Goal: Entertainment & Leisure: Consume media (video, audio)

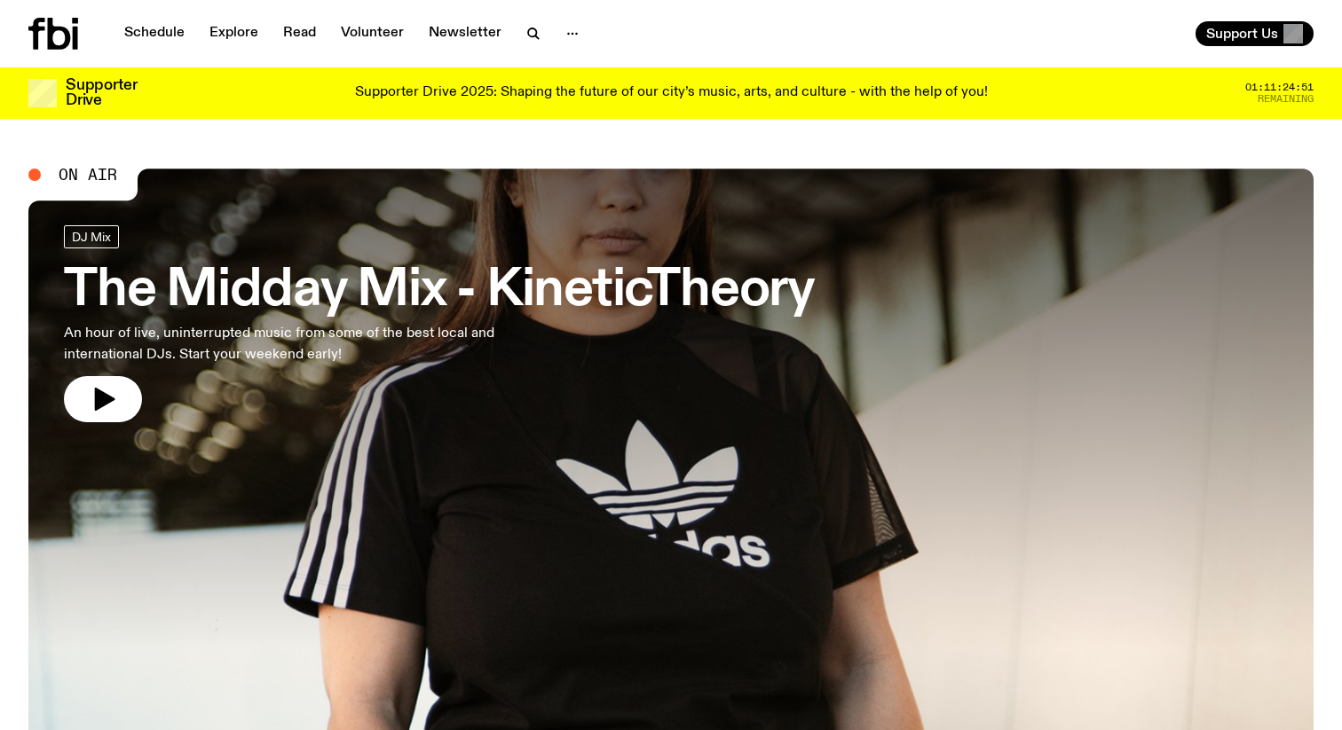
click at [570, 303] on h3 "The Midday Mix - KineticTheory" at bounding box center [439, 291] width 751 height 50
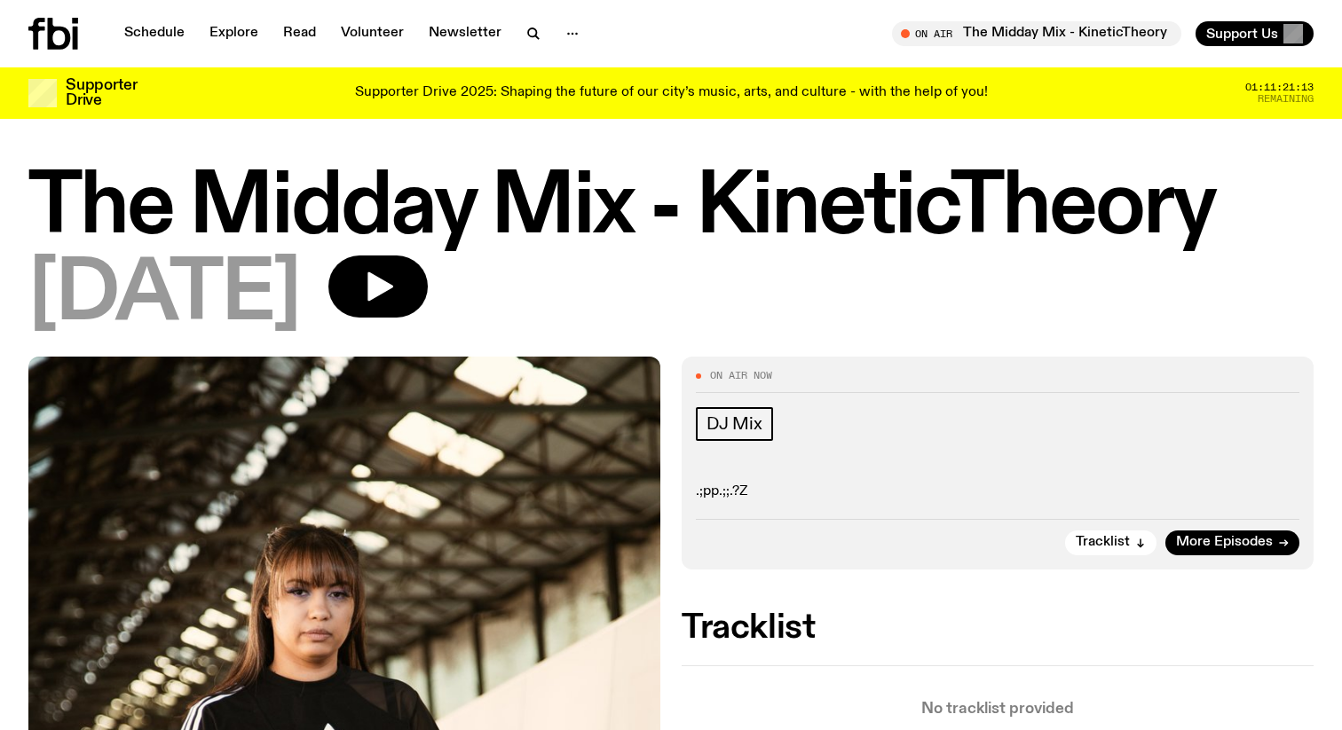
click at [863, 95] on p "Supporter Drive 2025: Shaping the future of our city’s music, arts, and culture…" at bounding box center [671, 93] width 633 height 16
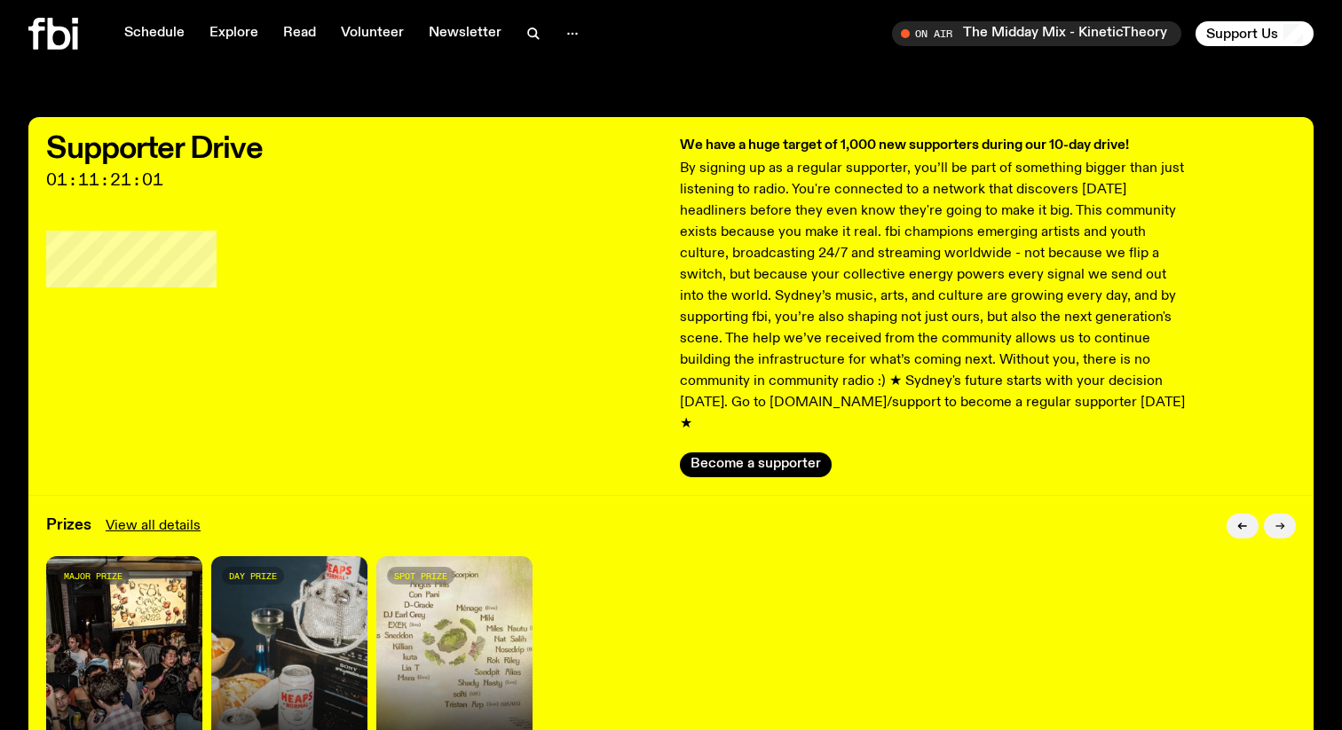
click at [1279, 521] on icon "button" at bounding box center [1279, 526] width 11 height 11
click at [1244, 521] on icon "button" at bounding box center [1242, 526] width 11 height 11
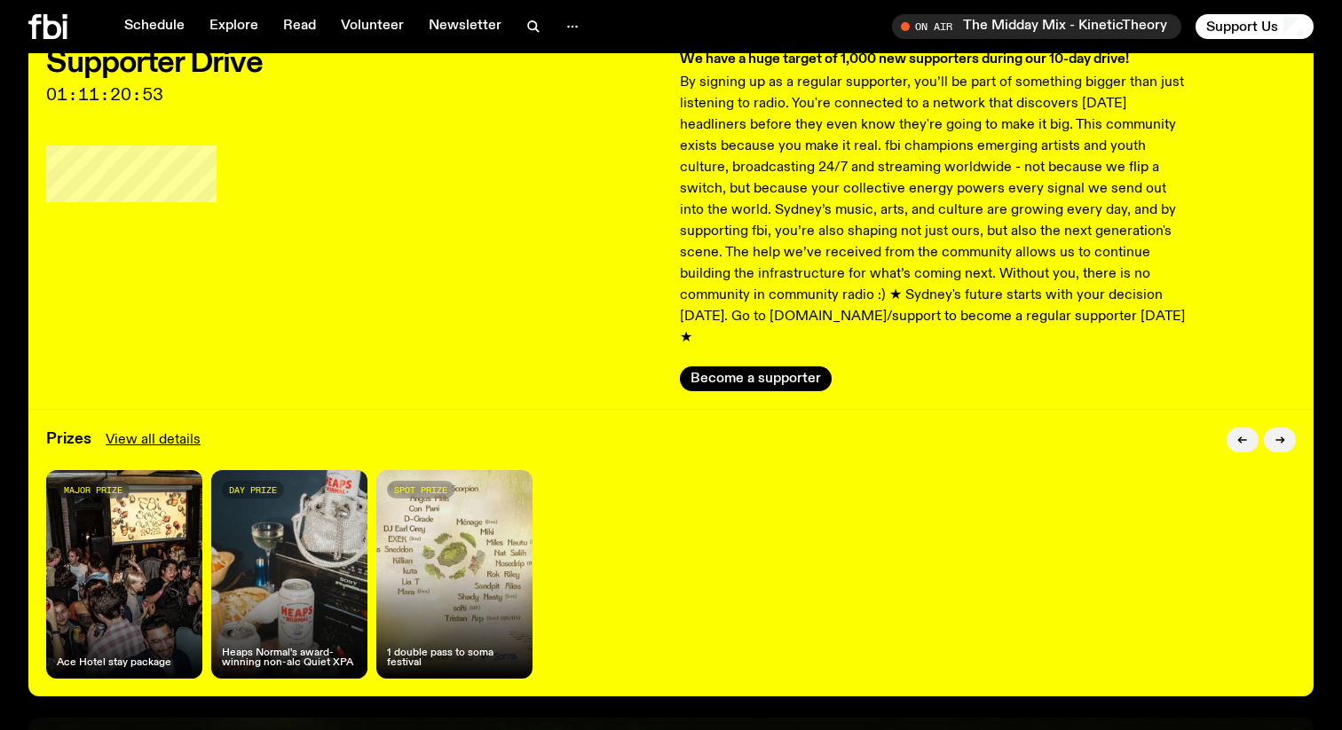
scroll to position [73, 0]
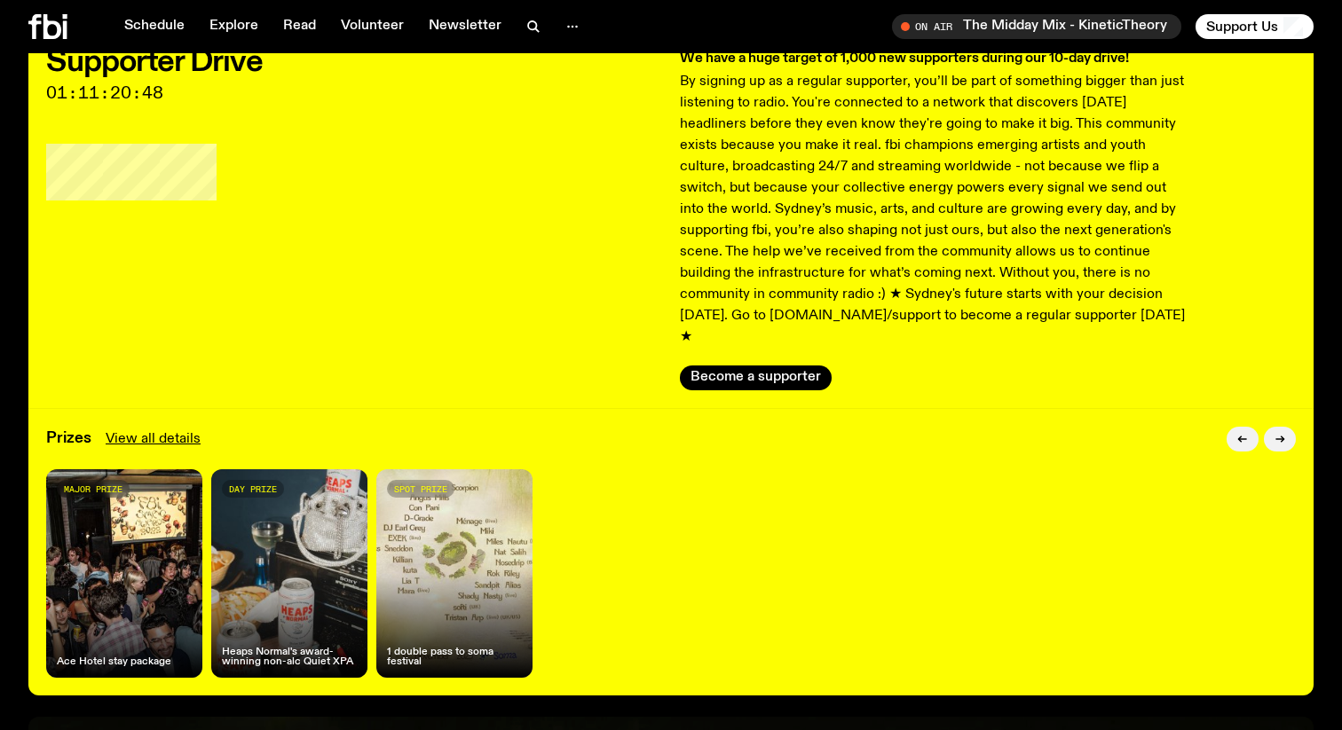
click at [279, 542] on div "day prize Heaps Normal's award-winning non-alc Quiet XPA" at bounding box center [289, 573] width 156 height 209
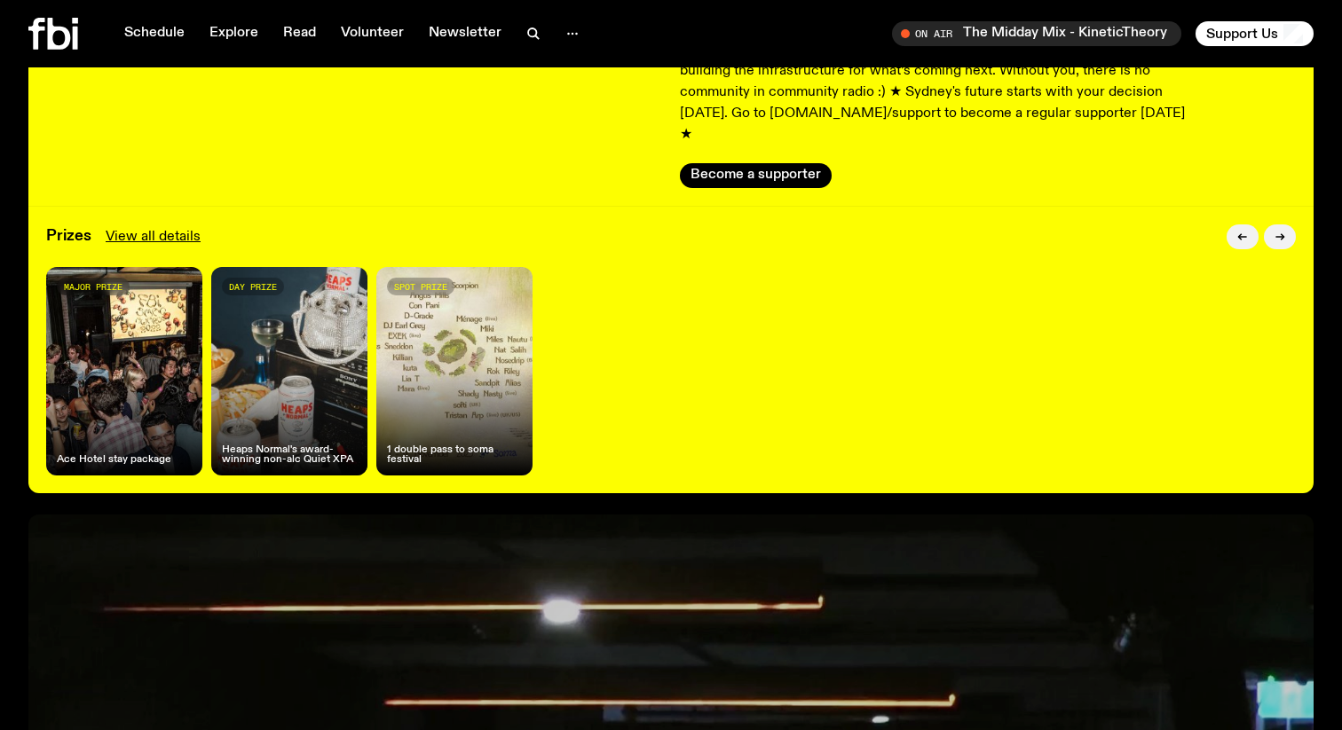
scroll to position [0, 0]
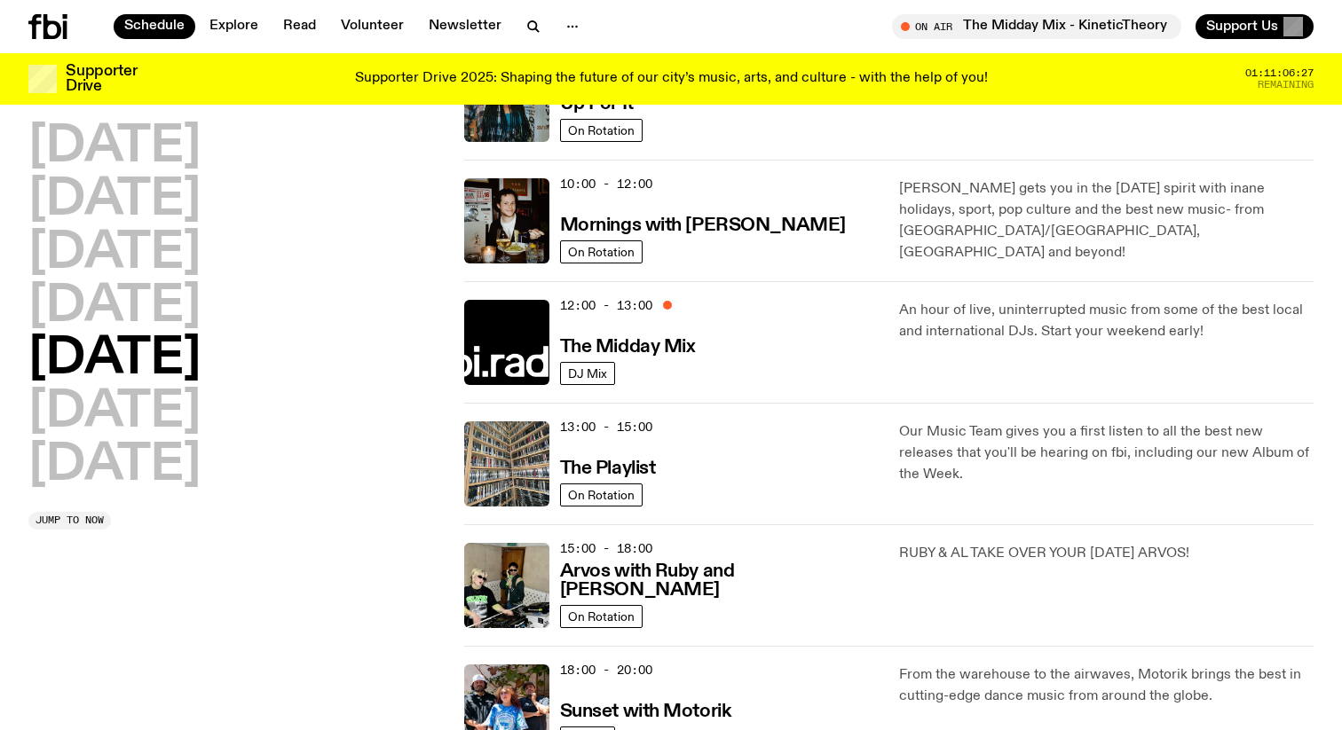
scroll to position [200, 0]
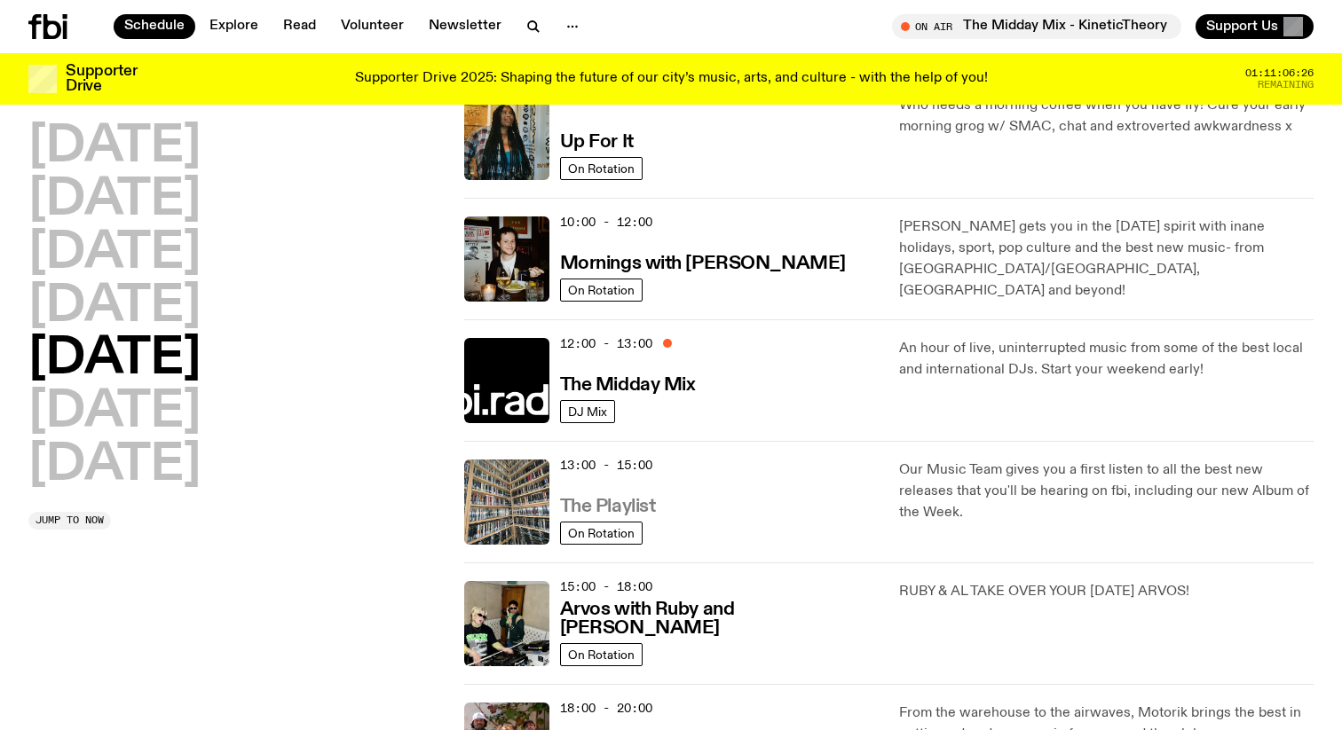
click at [615, 508] on h3 "The Playlist" at bounding box center [608, 507] width 96 height 19
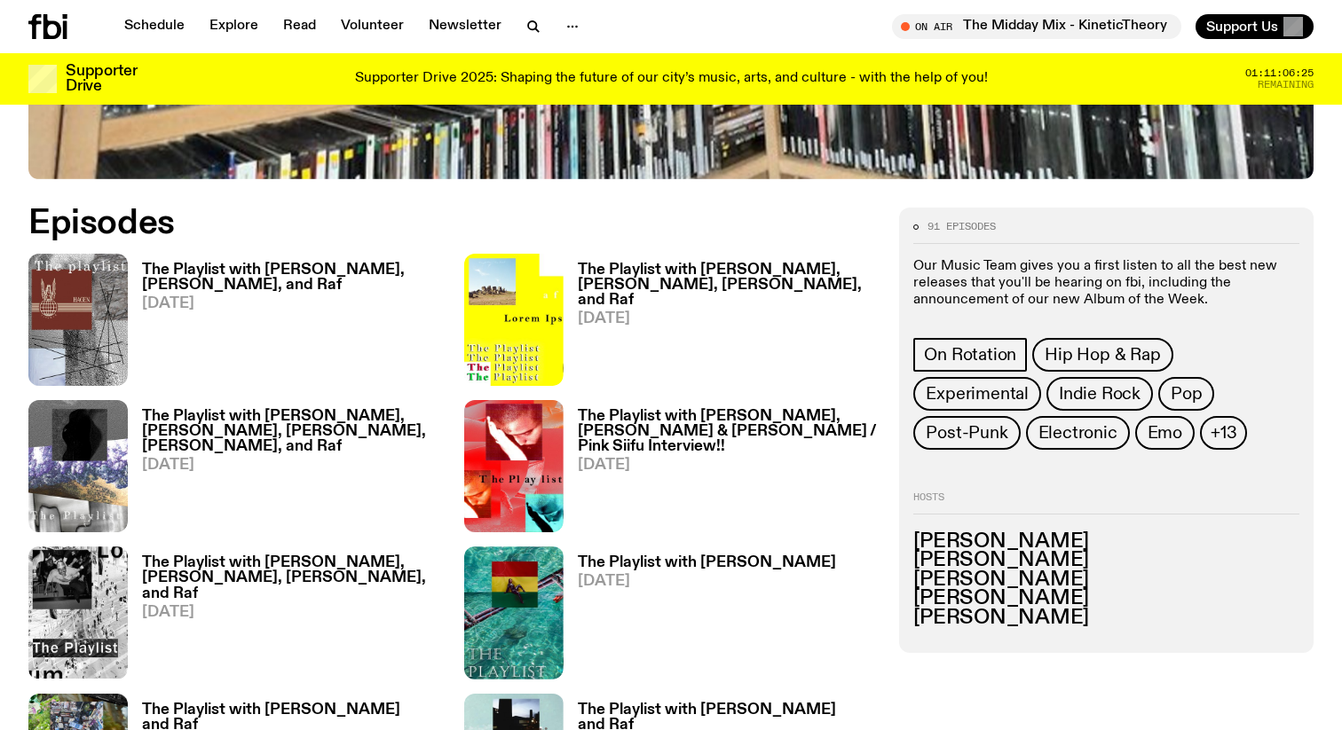
scroll to position [796, 0]
click at [336, 270] on h3 "The Playlist with Jim, Hannah, Alisha, and Raf" at bounding box center [292, 278] width 301 height 30
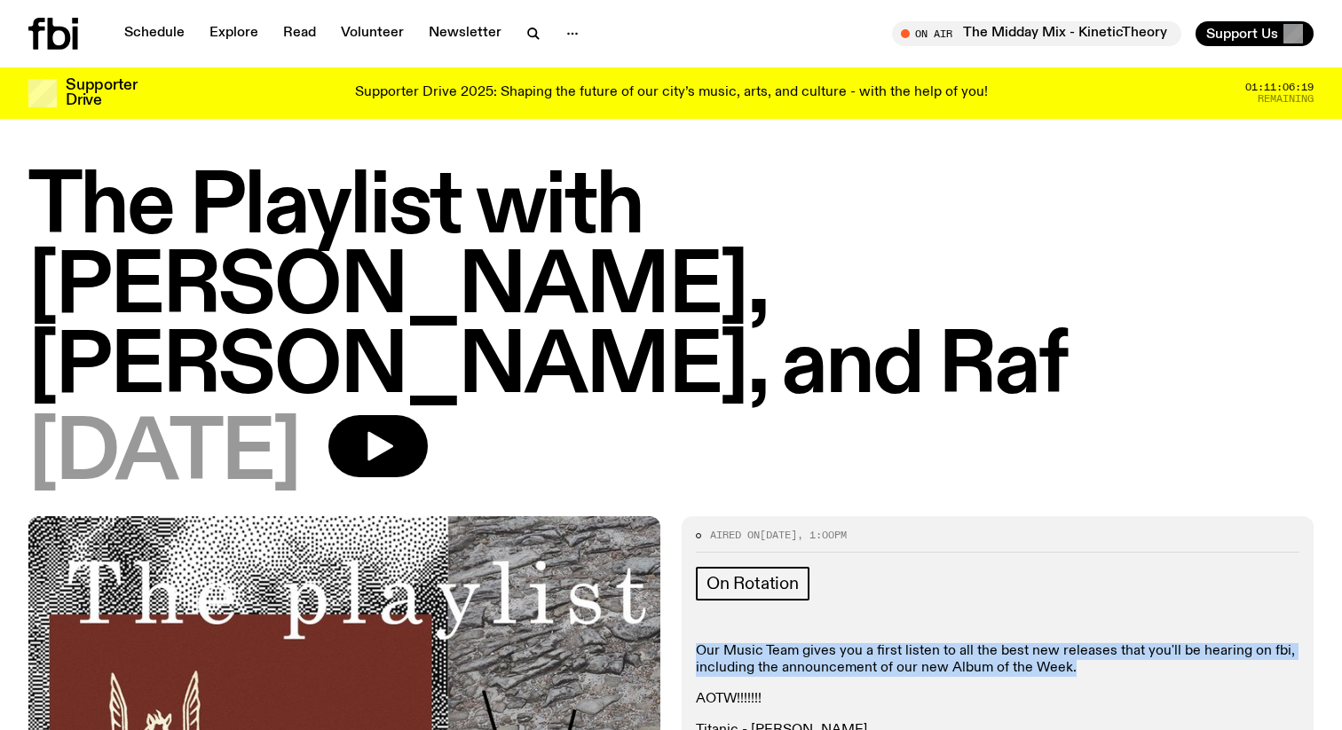
drag, startPoint x: 1079, startPoint y: 587, endPoint x: 694, endPoint y: 570, distance: 385.4
click at [694, 570] on div "Aired on 19.09.25 , 1:00pm On Rotation Our Music Team gives you a first listen …" at bounding box center [997, 662] width 632 height 292
copy p "Our Music Team gives you a first listen to all the best new releases that you'l…"
click at [956, 567] on div "On Rotation Our Music Team gives you a first listen to all the best new release…" at bounding box center [997, 654] width 603 height 174
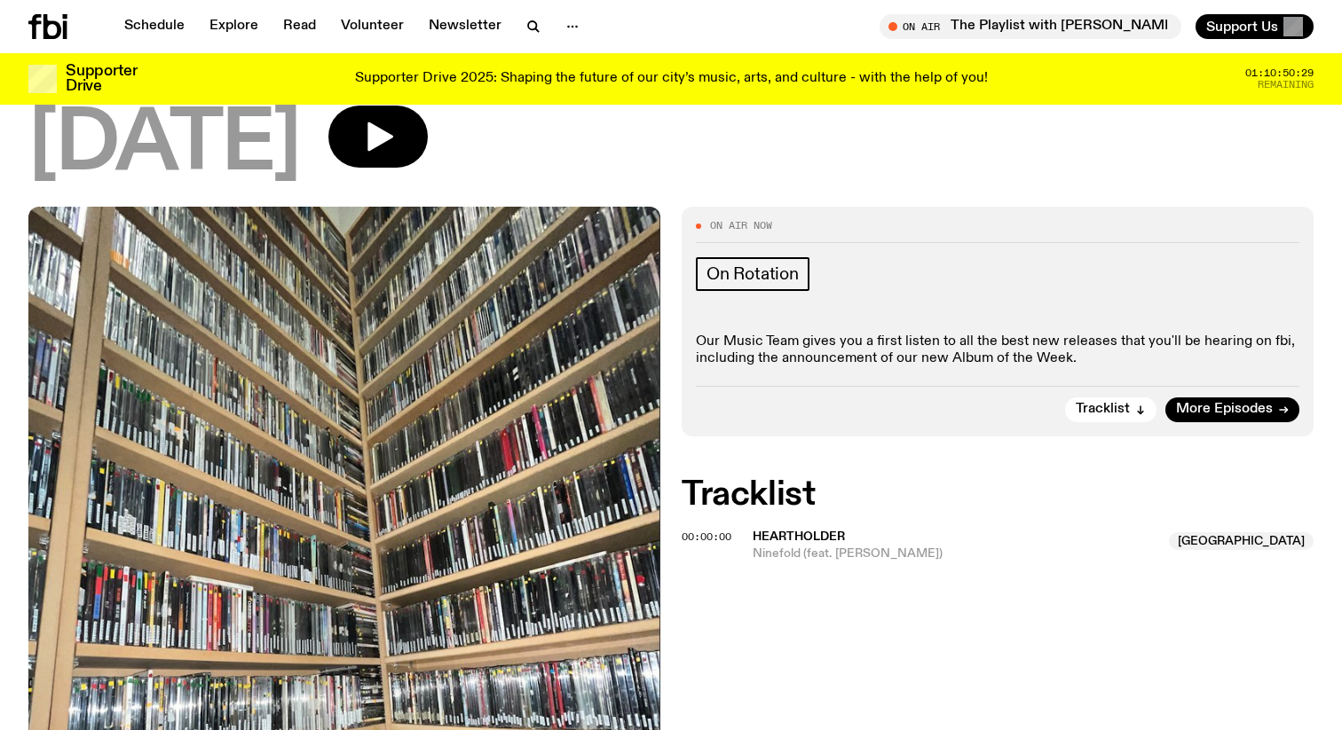
scroll to position [296, 0]
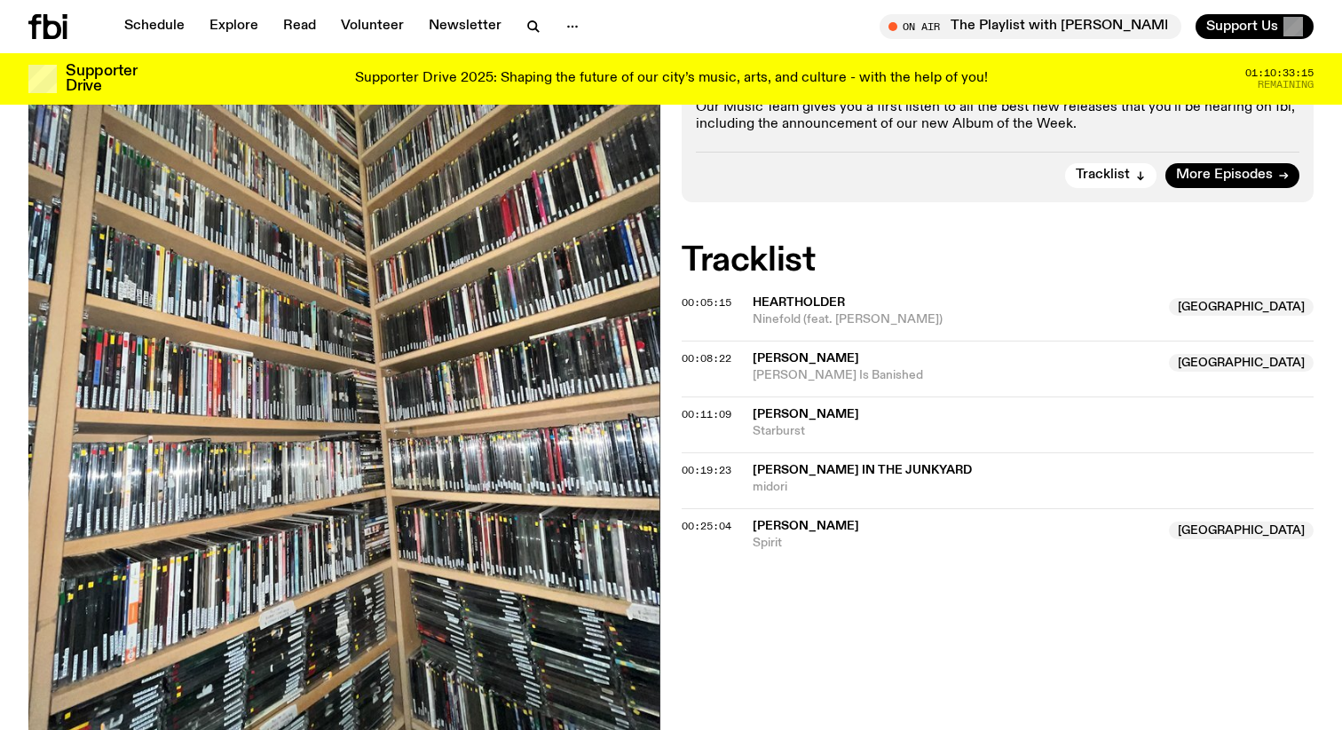
scroll to position [521, 0]
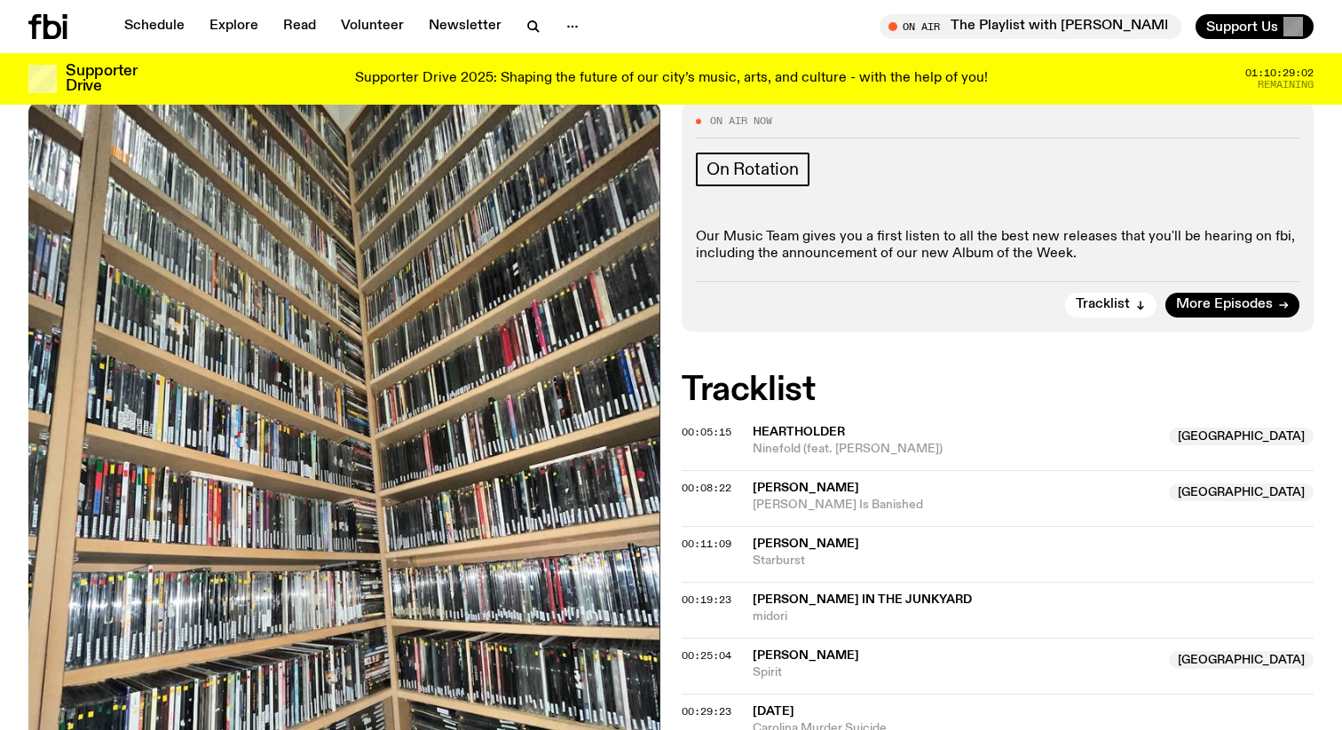
scroll to position [299, 0]
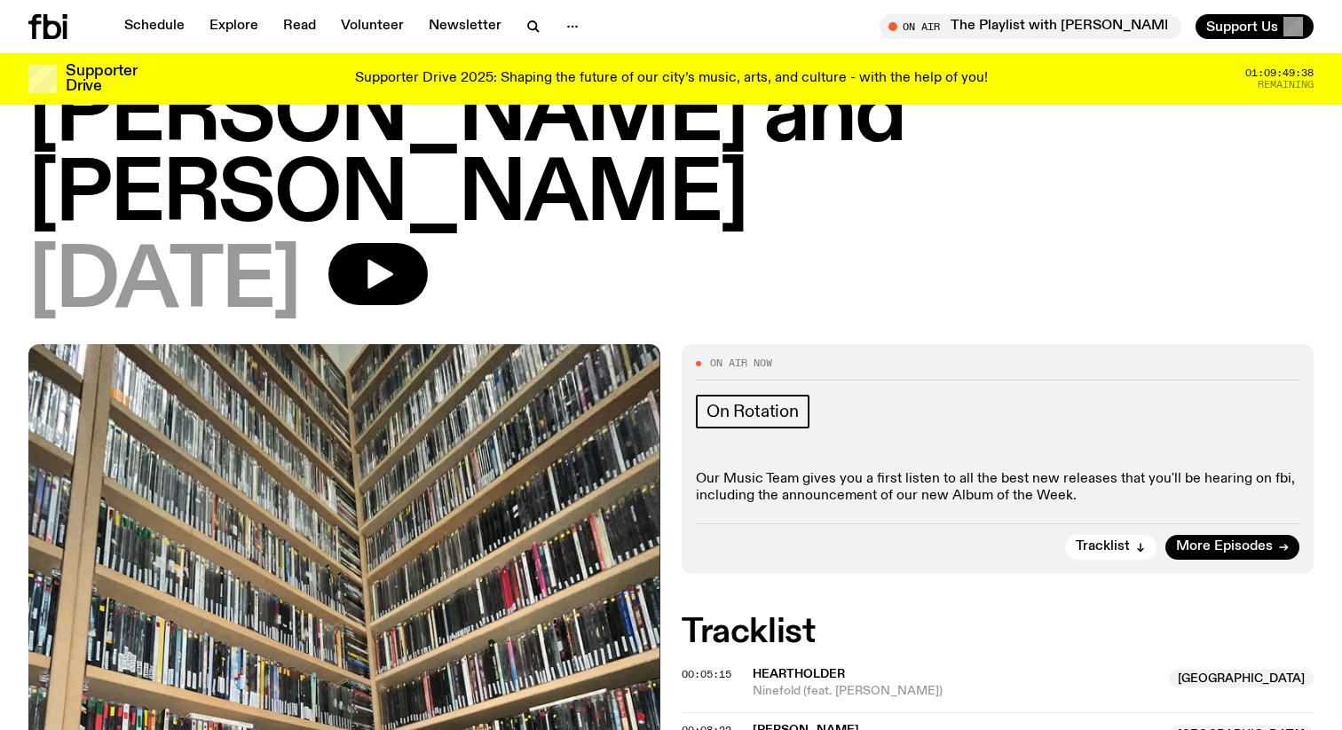
scroll to position [79, 0]
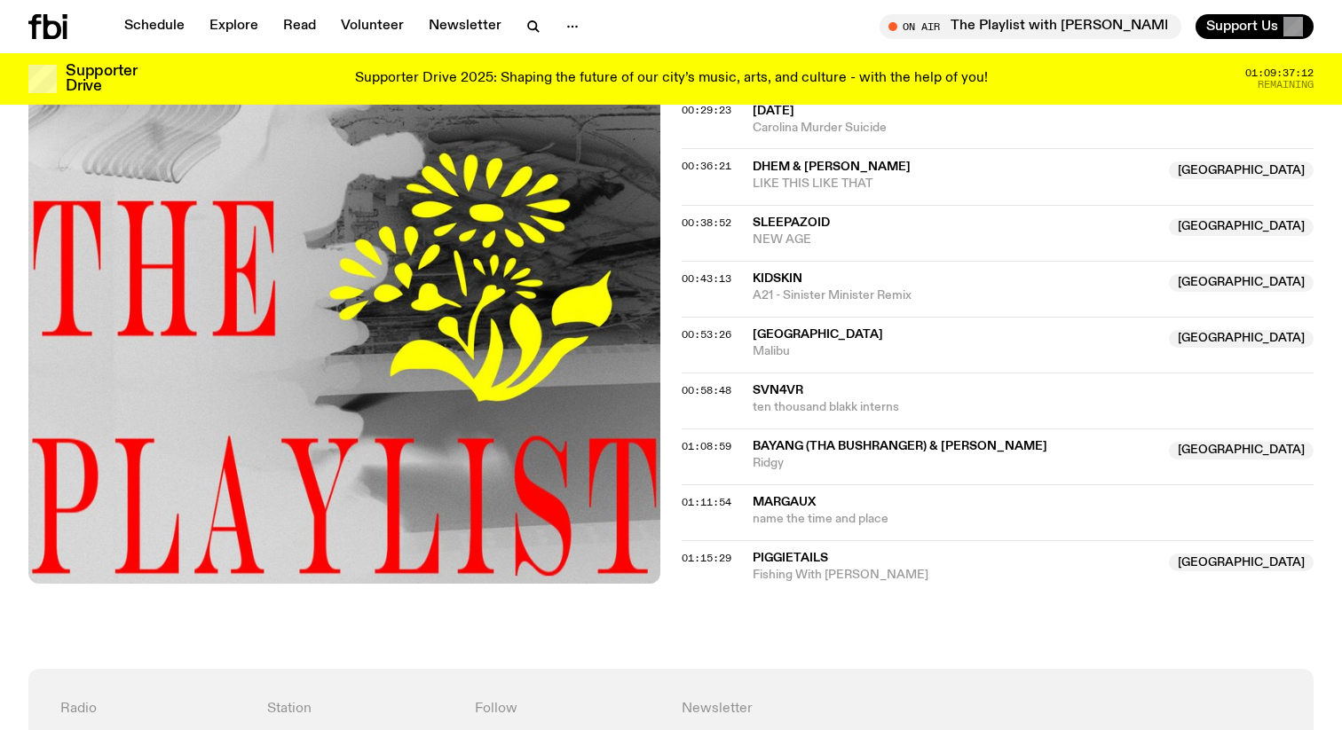
scroll to position [1040, 0]
